Goal: Navigation & Orientation: Find specific page/section

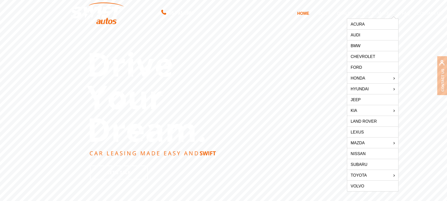
click at [365, 131] on link "Lexus" at bounding box center [372, 132] width 51 height 11
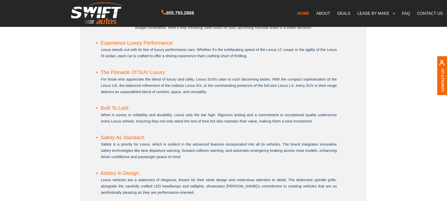
scroll to position [484, 0]
